Goal: Information Seeking & Learning: Learn about a topic

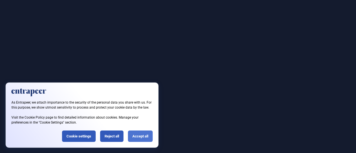
click at [136, 136] on div "Accept all" at bounding box center [140, 136] width 25 height 11
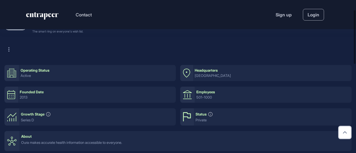
scroll to position [83, 0]
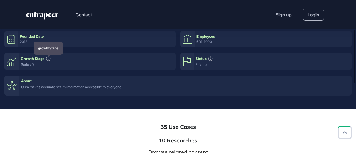
click at [49, 58] on icon at bounding box center [48, 58] width 5 height 5
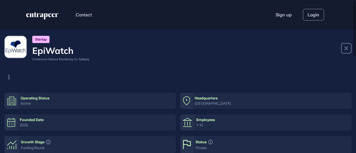
scroll to position [28, 0]
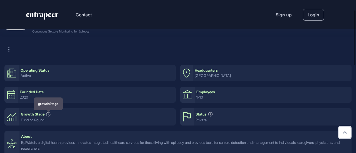
click at [49, 115] on icon at bounding box center [48, 114] width 5 height 5
click at [48, 114] on icon at bounding box center [48, 114] width 5 height 5
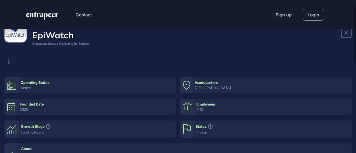
scroll to position [0, 0]
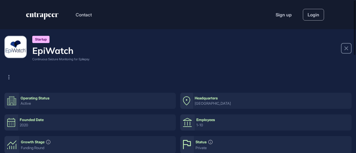
click at [43, 53] on h4 "EpiWatch" at bounding box center [60, 50] width 57 height 11
click at [16, 49] on img at bounding box center [15, 47] width 21 height 21
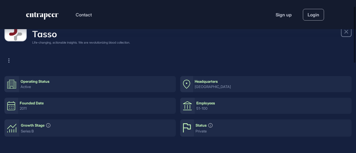
scroll to position [28, 0]
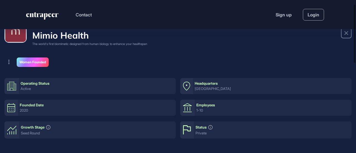
scroll to position [28, 0]
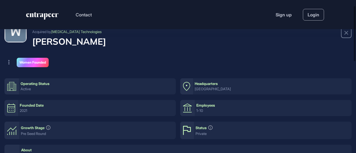
scroll to position [28, 0]
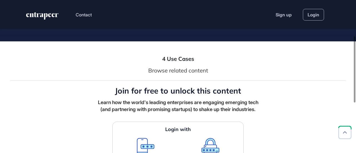
scroll to position [28, 0]
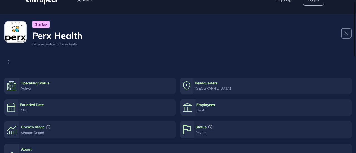
scroll to position [28, 0]
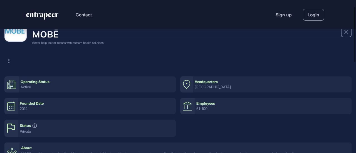
scroll to position [28, 0]
